Goal: Find contact information: Find contact information

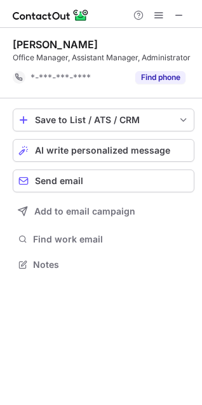
scroll to position [256, 202]
click at [179, 17] on span at bounding box center [179, 15] width 10 height 10
click at [180, 17] on span at bounding box center [179, 15] width 10 height 10
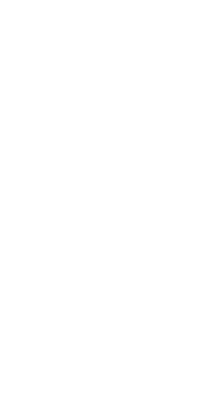
scroll to position [297, 202]
click button "Find phone"
click span
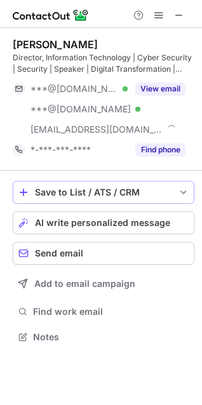
scroll to position [328, 202]
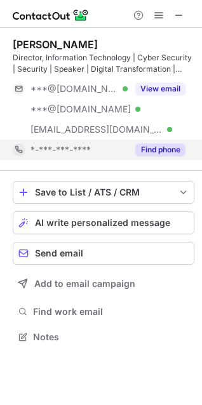
click at [144, 144] on button "Find phone" at bounding box center [160, 150] width 50 height 13
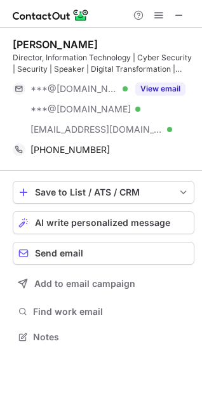
drag, startPoint x: 110, startPoint y: 151, endPoint x: 27, endPoint y: 150, distance: 83.2
click at [27, 150] on div "[PHONE_NUMBER] Copy" at bounding box center [99, 150] width 173 height 20
copy div "[PHONE_NUMBER]"
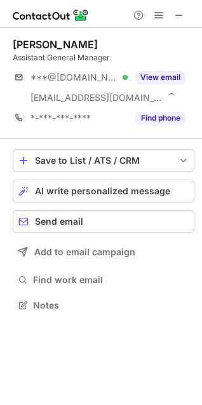
scroll to position [297, 202]
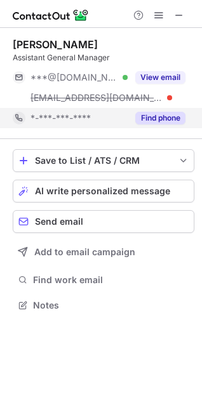
click at [161, 116] on button "Find phone" at bounding box center [160, 118] width 50 height 13
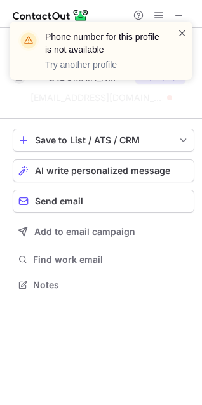
click at [180, 30] on span at bounding box center [182, 33] width 10 height 13
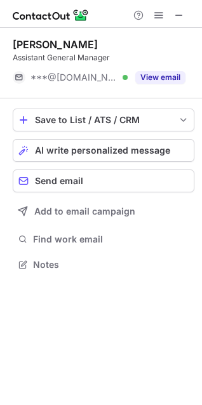
scroll to position [256, 202]
click at [178, 15] on span at bounding box center [179, 15] width 10 height 10
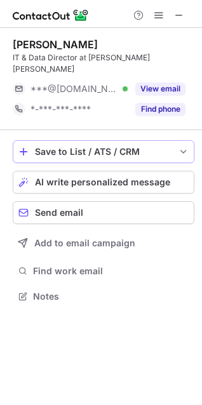
scroll to position [276, 202]
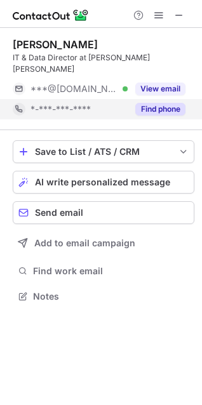
click at [152, 103] on button "Find phone" at bounding box center [160, 109] width 50 height 13
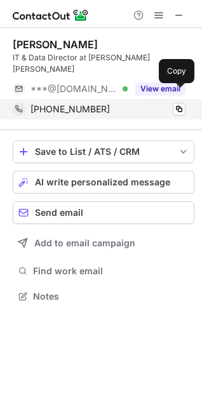
drag, startPoint x: 128, startPoint y: 97, endPoint x: 51, endPoint y: 106, distance: 76.8
click at [51, 106] on div "+966966553658279 Copy" at bounding box center [99, 109] width 173 height 20
copy span "966553658279"
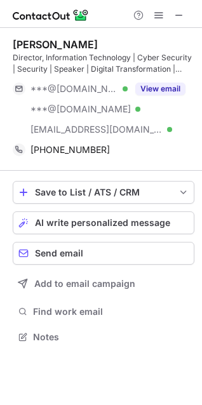
scroll to position [328, 202]
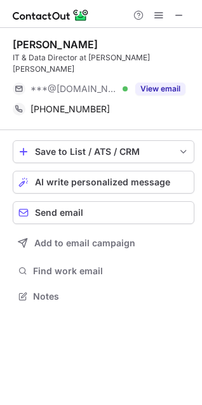
scroll to position [276, 202]
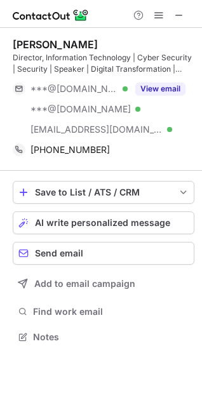
scroll to position [328, 202]
click at [176, 13] on span at bounding box center [179, 15] width 10 height 10
